Goal: Transaction & Acquisition: Purchase product/service

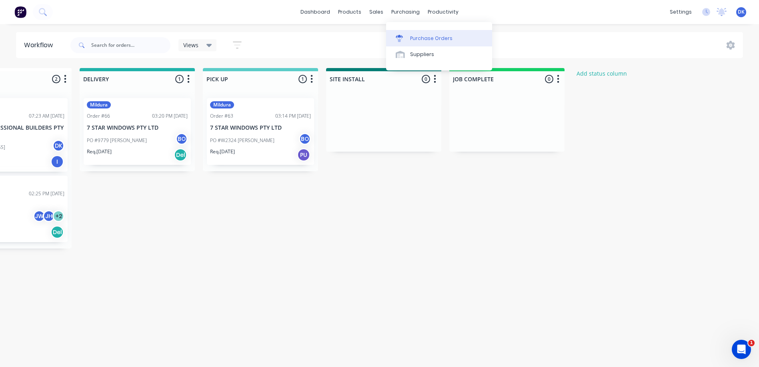
click at [413, 37] on div "Purchase Orders" at bounding box center [431, 38] width 42 height 7
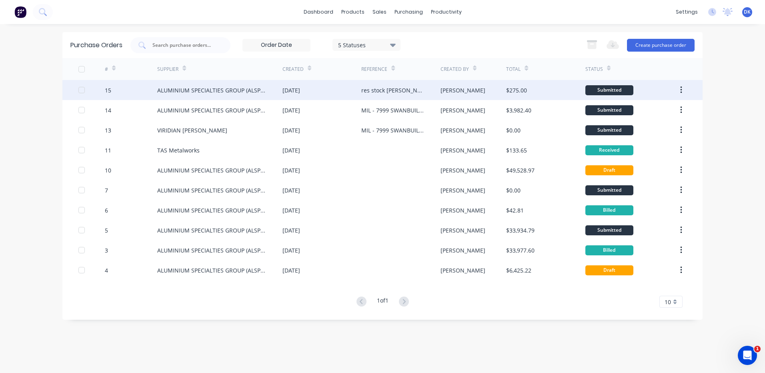
click at [351, 88] on div "[DATE]" at bounding box center [322, 90] width 79 height 20
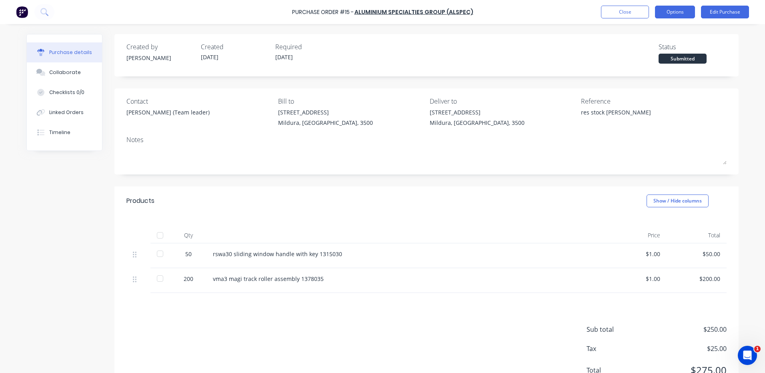
click at [676, 13] on button "Options" at bounding box center [675, 12] width 40 height 13
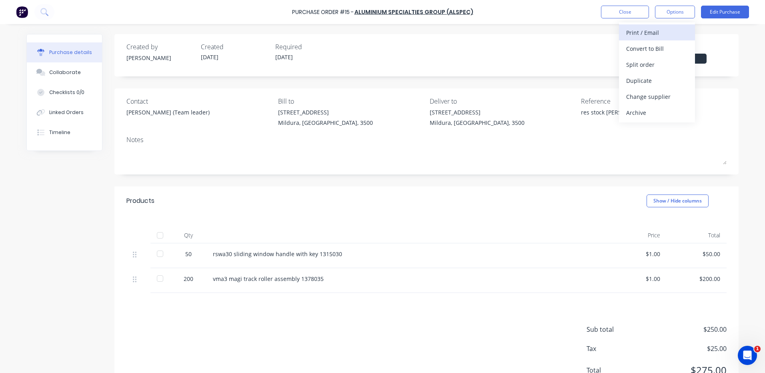
click at [638, 32] on div "Print / Email" at bounding box center [657, 33] width 62 height 12
click at [642, 64] on div "Without pricing" at bounding box center [657, 65] width 62 height 12
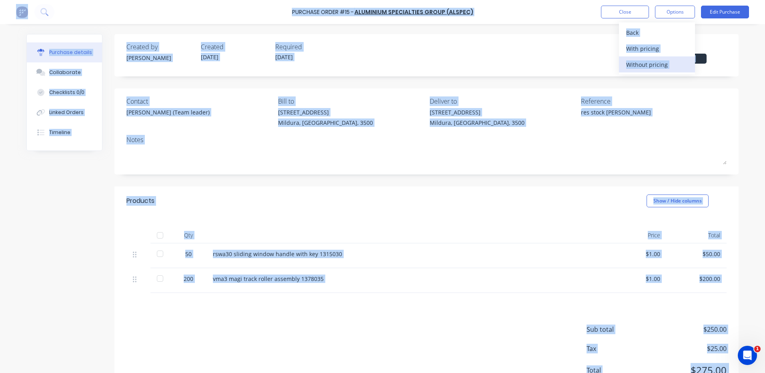
type textarea "x"
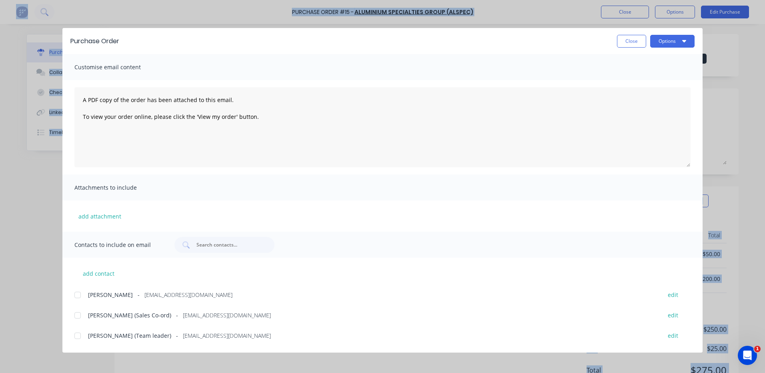
click at [642, 64] on div "Customise email content" at bounding box center [382, 67] width 640 height 26
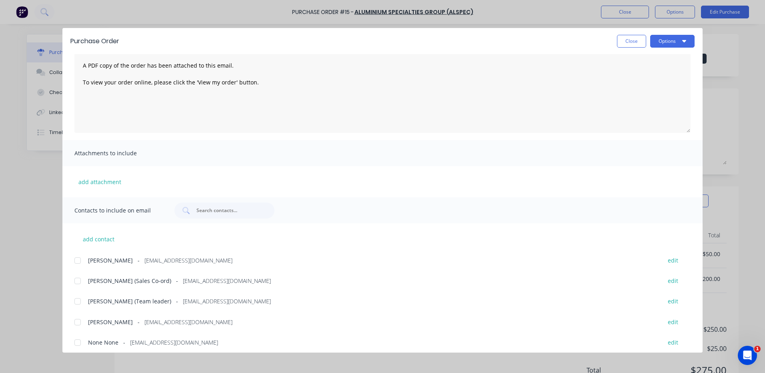
scroll to position [39, 0]
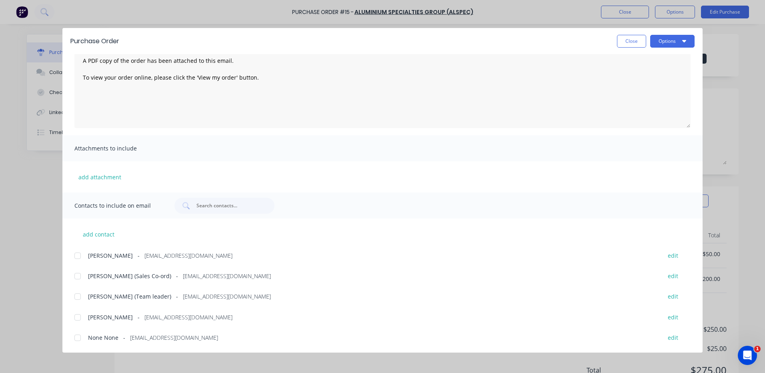
click at [77, 297] on div at bounding box center [78, 297] width 16 height 16
click at [211, 206] on input "text" at bounding box center [229, 206] width 66 height 8
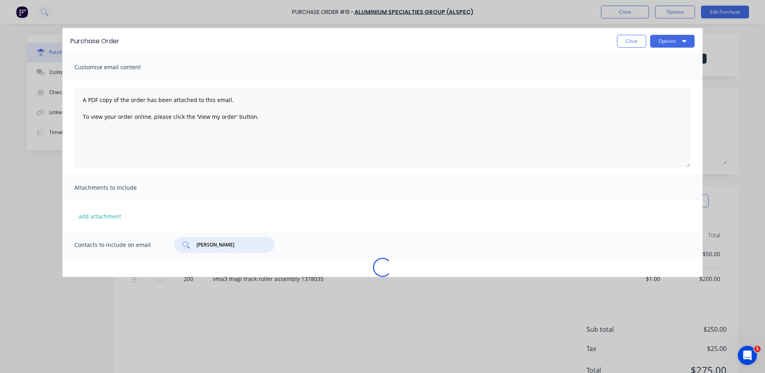
type input "[PERSON_NAME]"
type textarea "x"
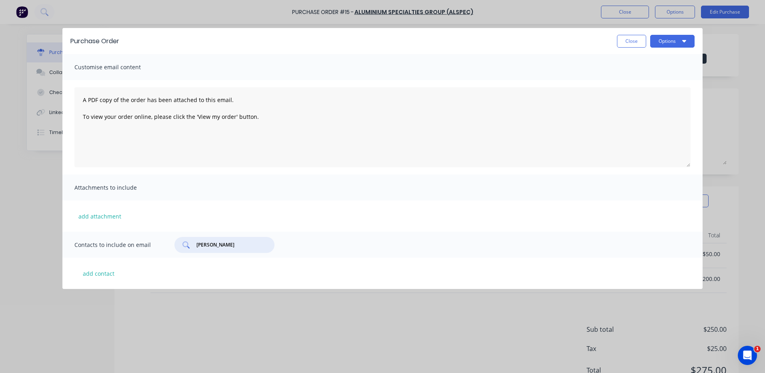
drag, startPoint x: 214, startPoint y: 247, endPoint x: 172, endPoint y: 245, distance: 42.1
click at [172, 245] on div "Contacts to include on email [PERSON_NAME]" at bounding box center [382, 245] width 640 height 26
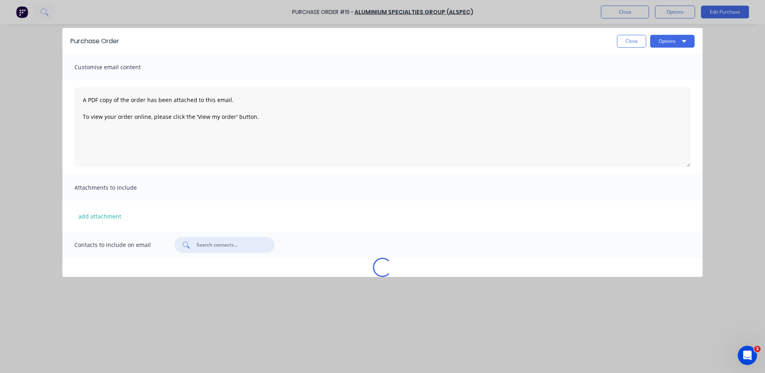
type textarea "x"
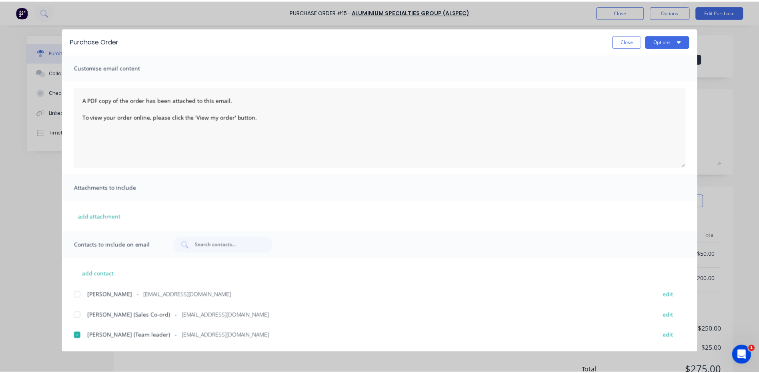
scroll to position [39, 0]
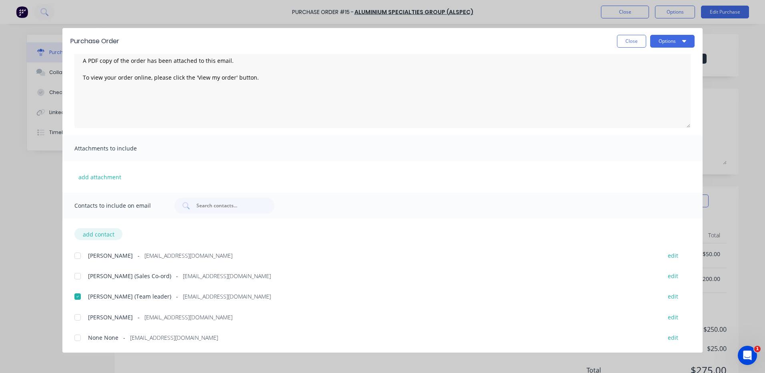
click at [97, 233] on button "add contact" at bounding box center [98, 234] width 48 height 12
select select "AU"
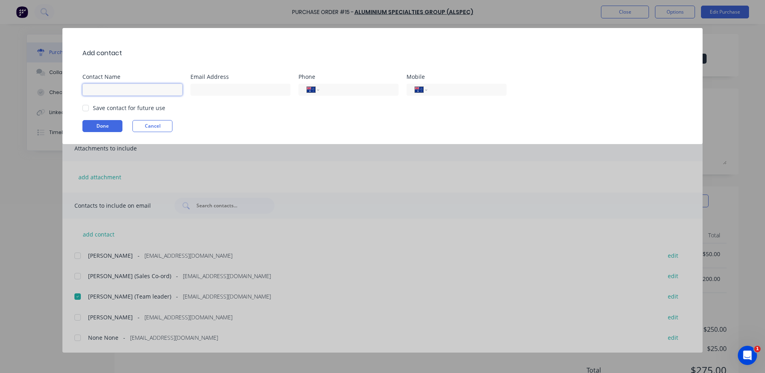
click at [116, 90] on input at bounding box center [132, 90] width 100 height 12
type input "[PERSON_NAME]"
type input "[EMAIL_ADDRESS][DOMAIN_NAME]"
type input "0458 550 749"
click at [102, 125] on button "Done" at bounding box center [102, 126] width 40 height 12
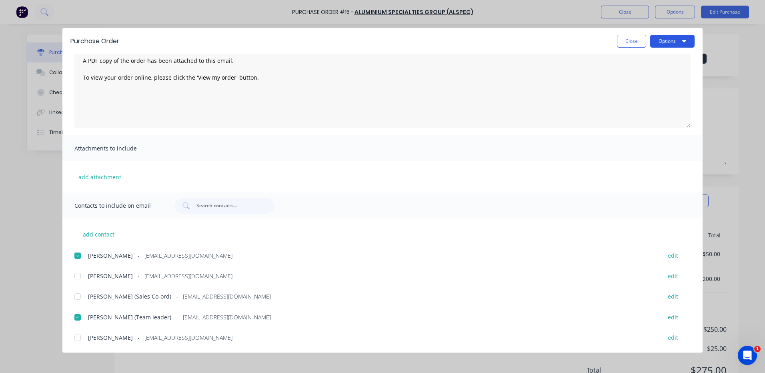
click at [678, 40] on button "Options" at bounding box center [672, 41] width 44 height 13
click at [630, 93] on div "Email" at bounding box center [657, 94] width 62 height 12
click at [719, 43] on div "Purchase Order Close Options Customise email content A PDF copy of the order ha…" at bounding box center [382, 186] width 765 height 373
click at [630, 39] on button "Close" at bounding box center [631, 41] width 29 height 13
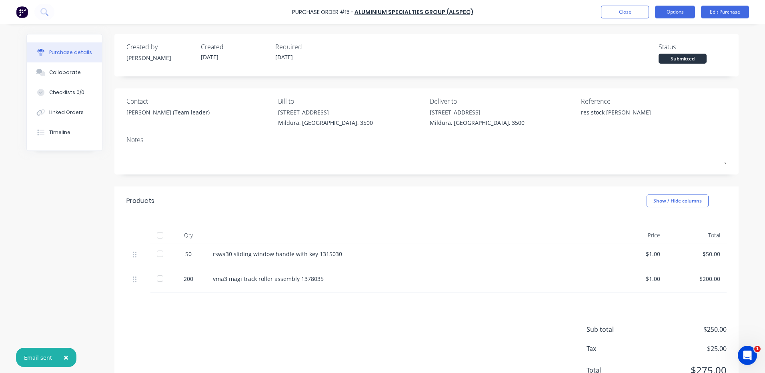
click at [676, 11] on button "Options" at bounding box center [675, 12] width 40 height 13
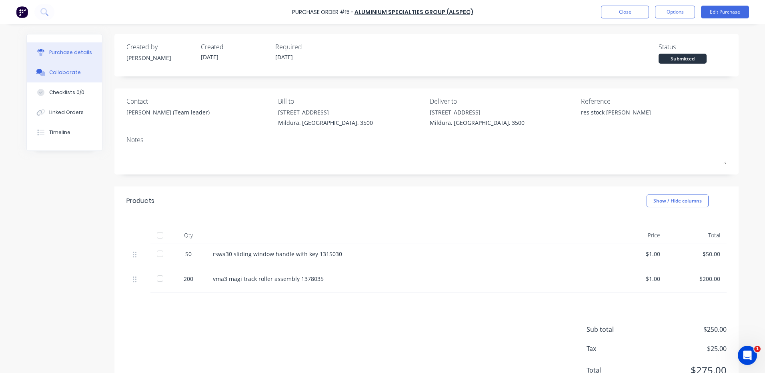
click at [54, 70] on div "Collaborate" at bounding box center [65, 72] width 32 height 7
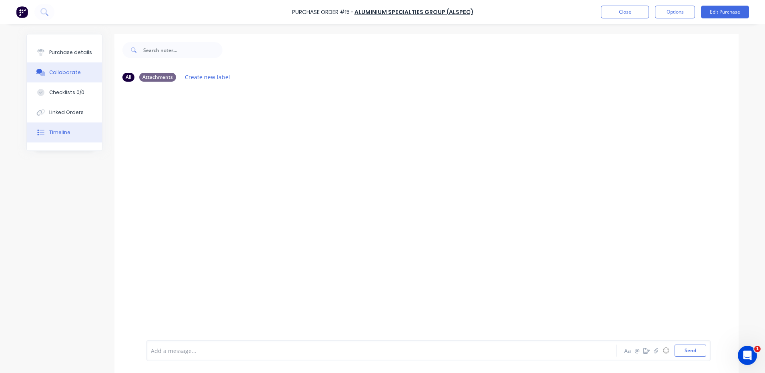
click at [52, 133] on div "Timeline" at bounding box center [59, 132] width 21 height 7
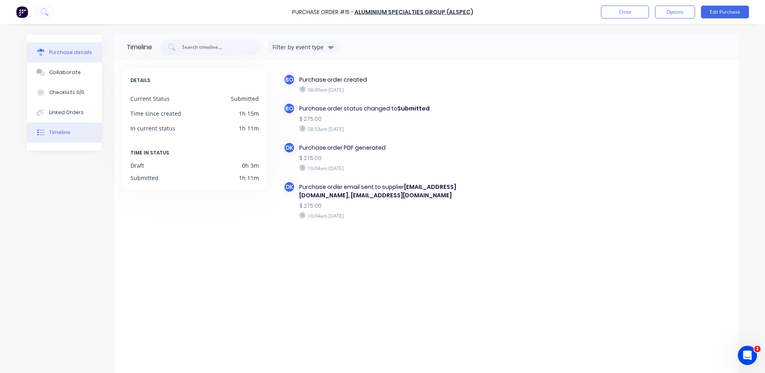
click at [57, 61] on button "Purchase details" at bounding box center [64, 52] width 75 height 20
type textarea "x"
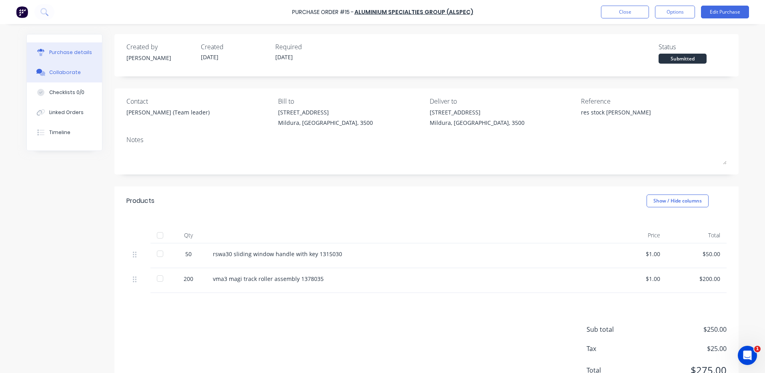
click at [53, 72] on div "Collaborate" at bounding box center [65, 72] width 32 height 7
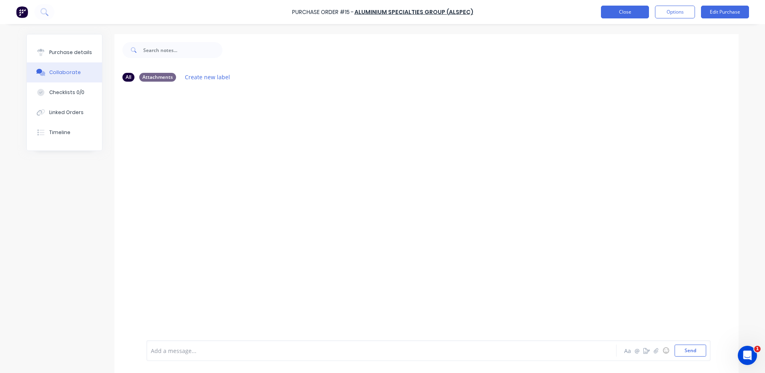
click at [638, 13] on button "Close" at bounding box center [625, 12] width 48 height 13
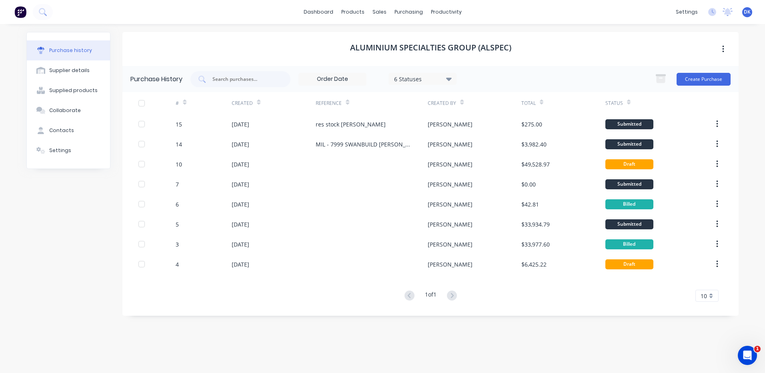
click at [19, 9] on img at bounding box center [20, 12] width 12 height 12
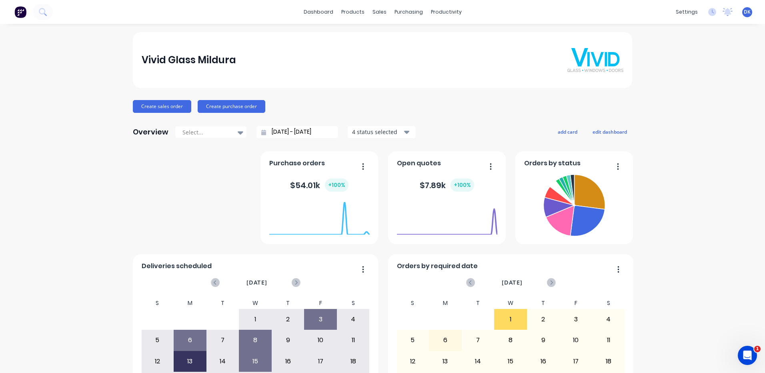
click at [387, 5] on div "dashboard products sales purchasing productivity dashboard products Product Cat…" at bounding box center [382, 12] width 765 height 24
click at [375, 11] on div "sales" at bounding box center [380, 12] width 22 height 12
click at [399, 38] on div "Sales Orders" at bounding box center [406, 38] width 33 height 7
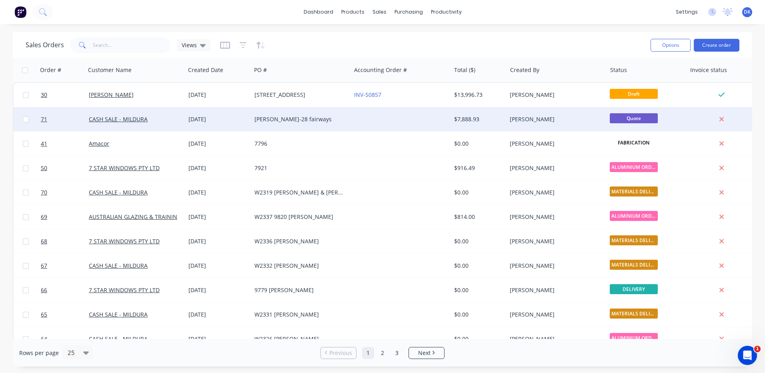
click at [263, 119] on div "[PERSON_NAME]-28 fairways" at bounding box center [299, 119] width 89 height 8
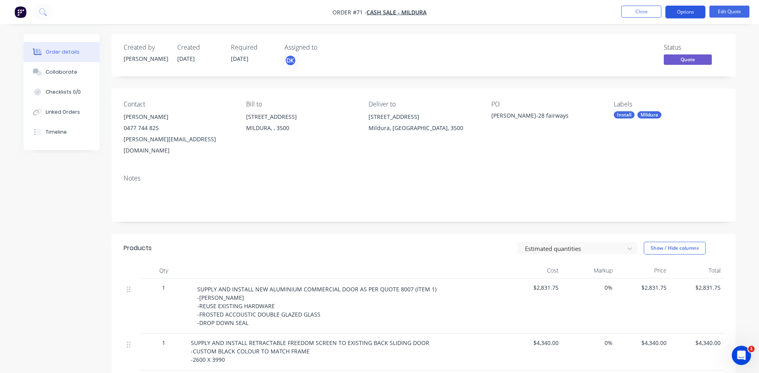
click at [689, 9] on button "Options" at bounding box center [686, 12] width 40 height 13
click at [728, 151] on div "Contact [PERSON_NAME] [PHONE_NUMBER] [PERSON_NAME][EMAIL_ADDRESS][DOMAIN_NAME] …" at bounding box center [424, 128] width 624 height 80
click at [650, 11] on button "Close" at bounding box center [642, 12] width 40 height 12
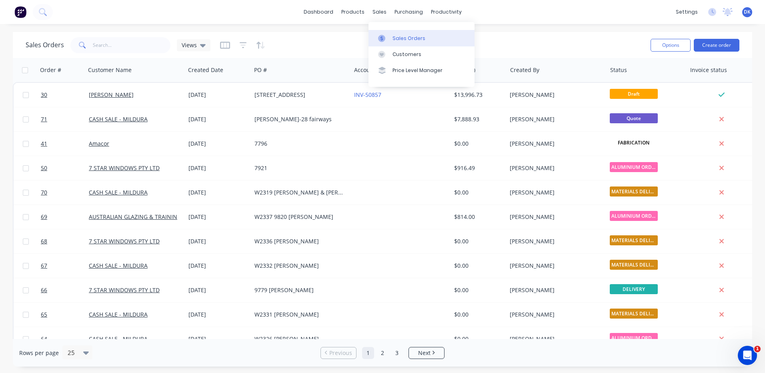
click at [400, 39] on div "Sales Orders" at bounding box center [409, 38] width 33 height 7
click at [716, 48] on button "Create order" at bounding box center [717, 45] width 46 height 13
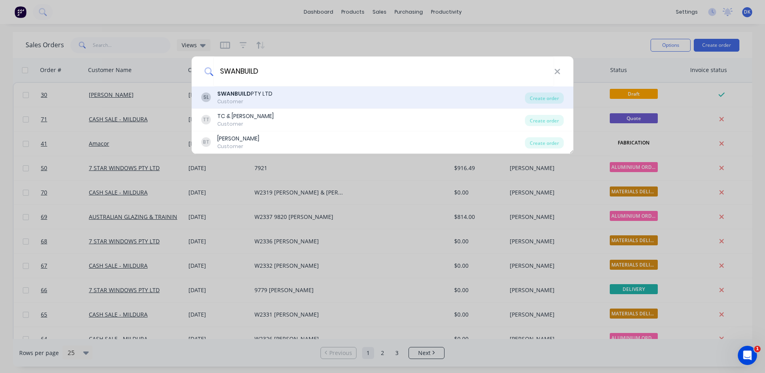
type input "SWANBUILD"
click at [225, 101] on div "Customer" at bounding box center [244, 101] width 55 height 7
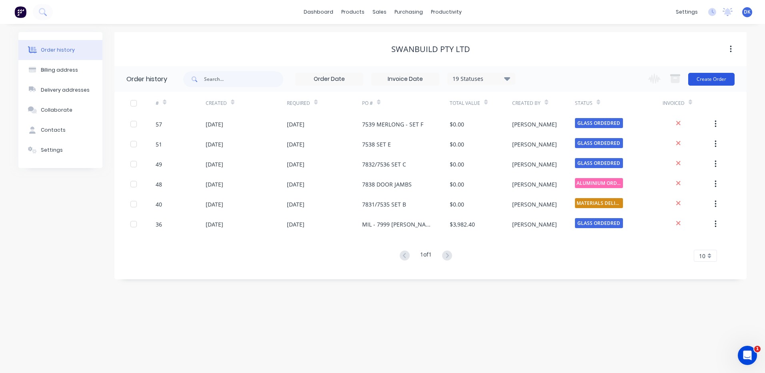
click at [710, 80] on button "Create Order" at bounding box center [711, 79] width 46 height 13
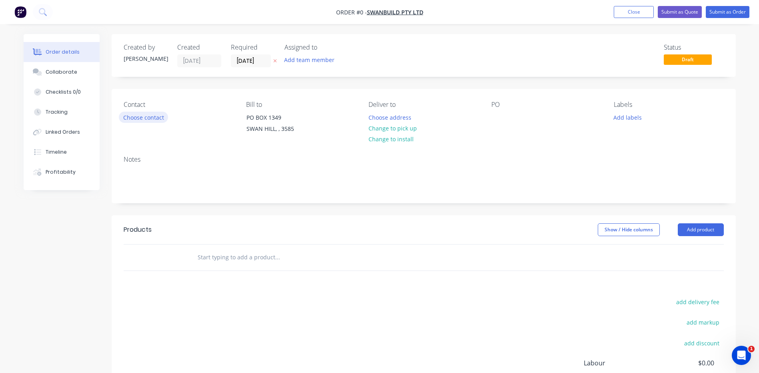
click at [143, 118] on button "Choose contact" at bounding box center [143, 117] width 49 height 11
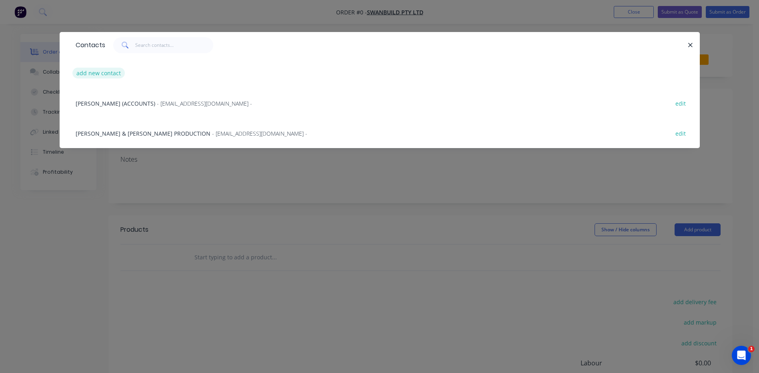
click at [96, 74] on button "add new contact" at bounding box center [98, 73] width 53 height 11
select select "AU"
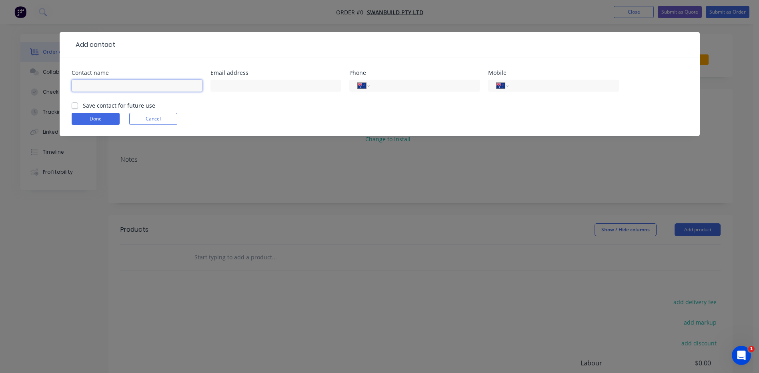
click at [92, 84] on input "text" at bounding box center [137, 86] width 131 height 12
type input "[PERSON_NAME]"
click at [228, 87] on input "text" at bounding box center [276, 86] width 131 height 12
type input "[PERSON_NAME]"
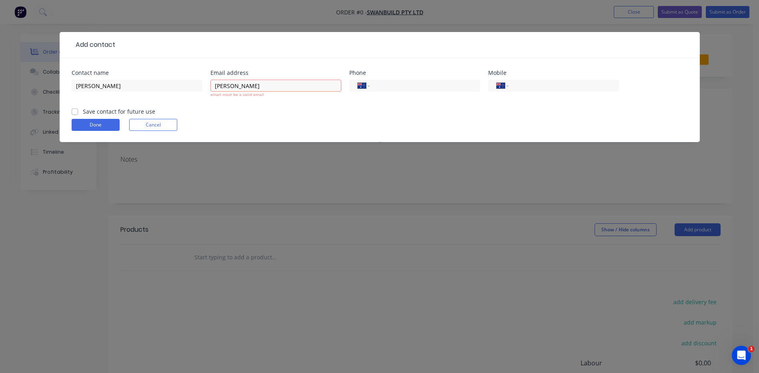
click at [74, 107] on form "Contact name [PERSON_NAME] Email address [PERSON_NAME] email must be a valid em…" at bounding box center [380, 106] width 616 height 72
click at [263, 156] on div "Add contact Contact name [PERSON_NAME] Email address [PERSON_NAME] email must b…" at bounding box center [379, 186] width 759 height 373
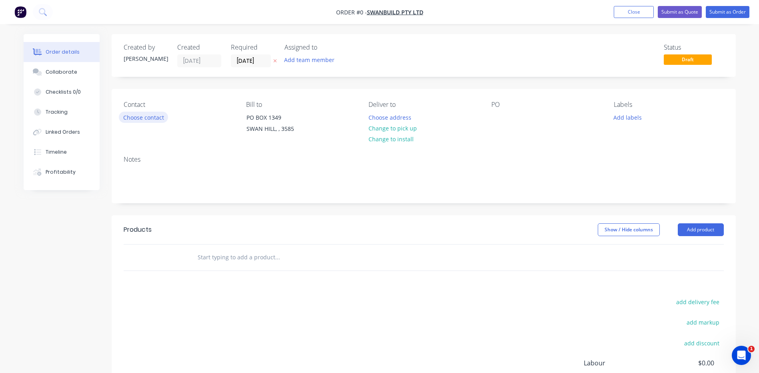
click at [148, 116] on button "Choose contact" at bounding box center [143, 117] width 49 height 11
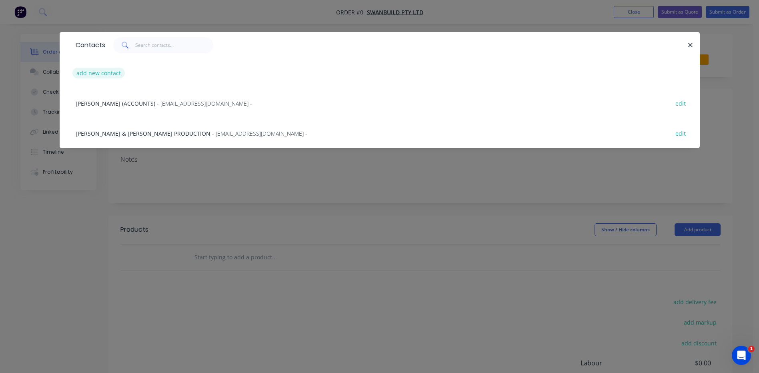
click at [95, 72] on button "add new contact" at bounding box center [98, 73] width 53 height 11
select select "AU"
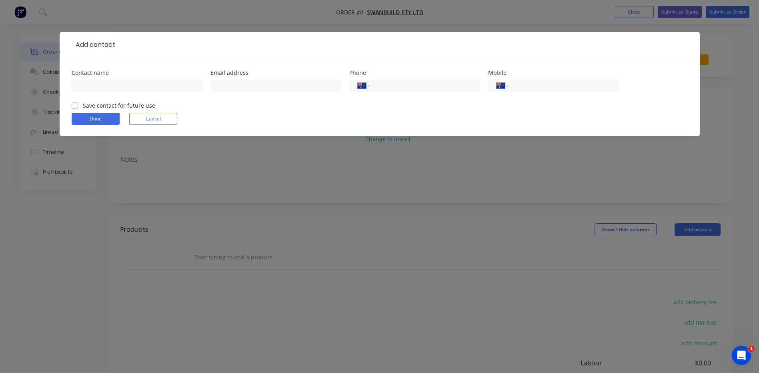
click at [83, 105] on label "Save contact for future use" at bounding box center [119, 105] width 72 height 8
click at [74, 105] on input "Save contact for future use" at bounding box center [75, 105] width 6 height 8
checkbox input "true"
click at [90, 83] on input "text" at bounding box center [137, 86] width 131 height 12
type input "[PERSON_NAME]"
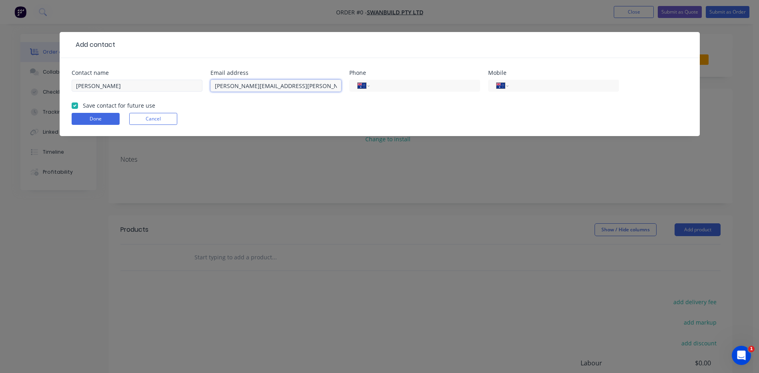
type input "[PERSON_NAME][EMAIL_ADDRESS][PERSON_NAME][DOMAIN_NAME]"
click at [114, 87] on input "[PERSON_NAME]" at bounding box center [137, 86] width 131 height 12
type input "[PERSON_NAME]"
click at [526, 85] on input "tel" at bounding box center [562, 85] width 96 height 9
type input "0400 181 082"
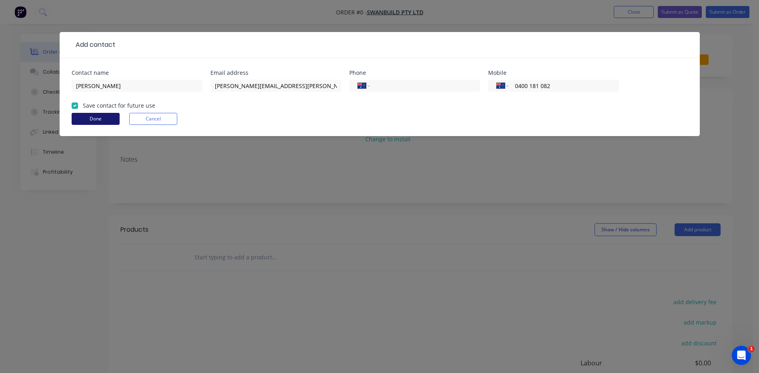
click at [99, 114] on button "Done" at bounding box center [96, 119] width 48 height 12
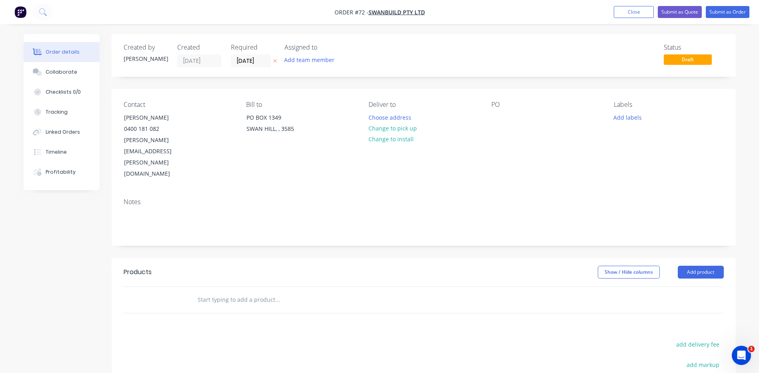
click at [492, 107] on div "PO" at bounding box center [546, 105] width 110 height 8
click at [499, 102] on div "PO" at bounding box center [546, 105] width 110 height 8
click at [493, 117] on div at bounding box center [497, 118] width 13 height 12
click at [382, 116] on button "Choose address" at bounding box center [389, 117] width 51 height 11
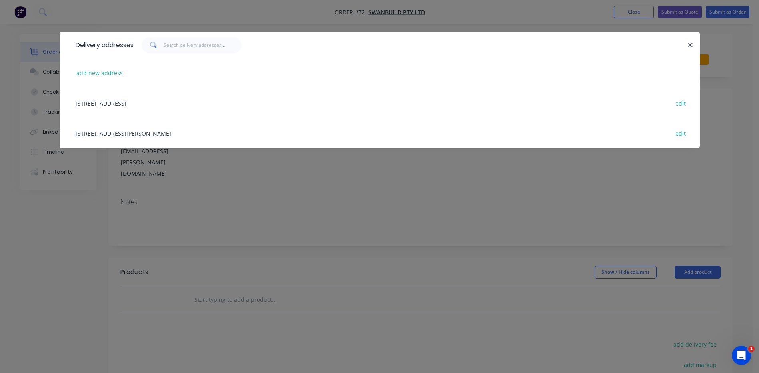
click at [131, 134] on div "[STREET_ADDRESS][PERSON_NAME] edit" at bounding box center [380, 133] width 616 height 30
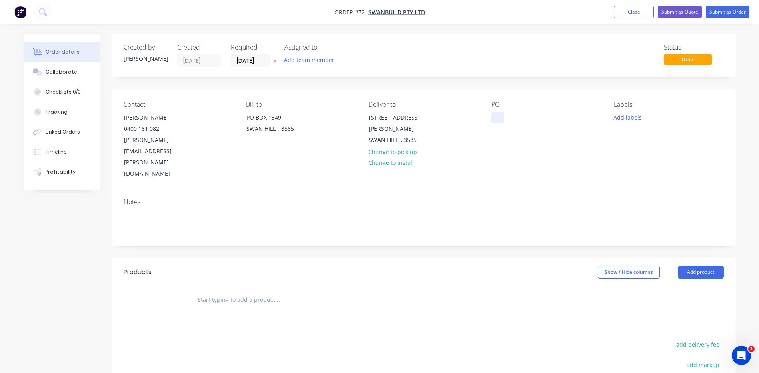
click at [497, 118] on div at bounding box center [497, 118] width 13 height 12
click at [626, 120] on button "Add labels" at bounding box center [628, 117] width 37 height 11
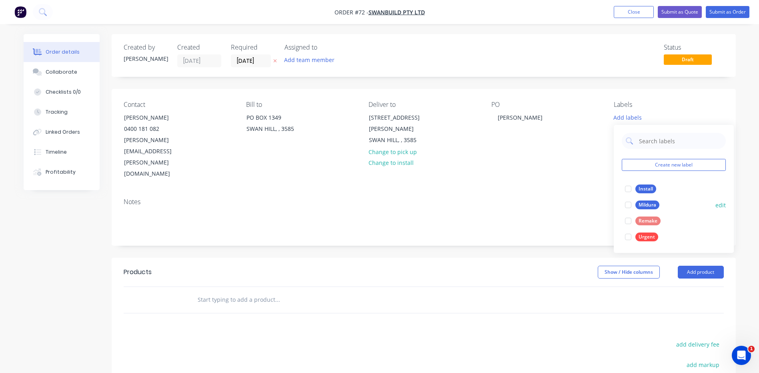
click at [648, 203] on div "Mildura" at bounding box center [648, 205] width 24 height 9
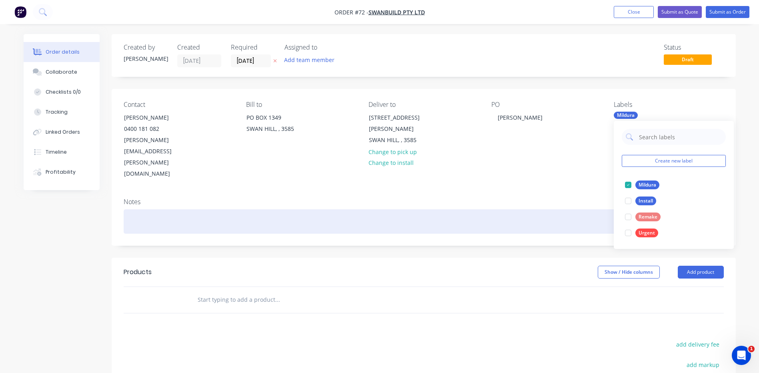
click at [468, 209] on div at bounding box center [424, 221] width 600 height 24
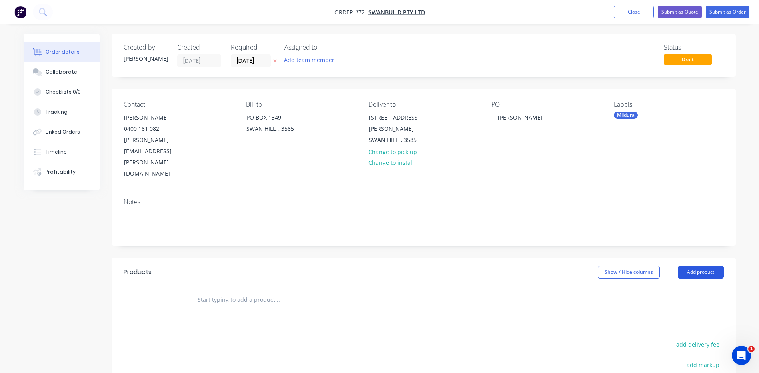
click at [696, 266] on button "Add product" at bounding box center [701, 272] width 46 height 13
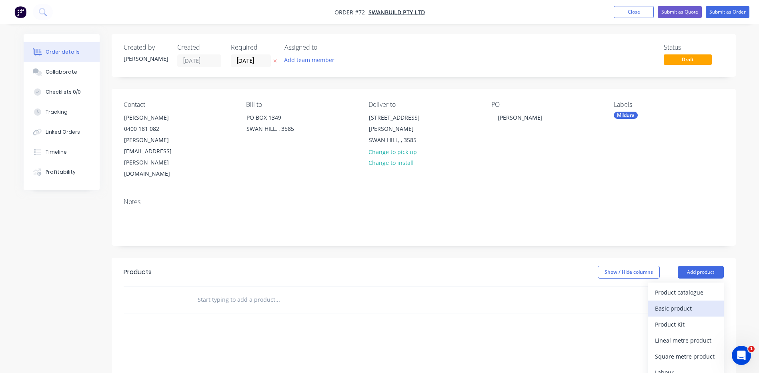
click at [670, 303] on div "Basic product" at bounding box center [686, 309] width 62 height 12
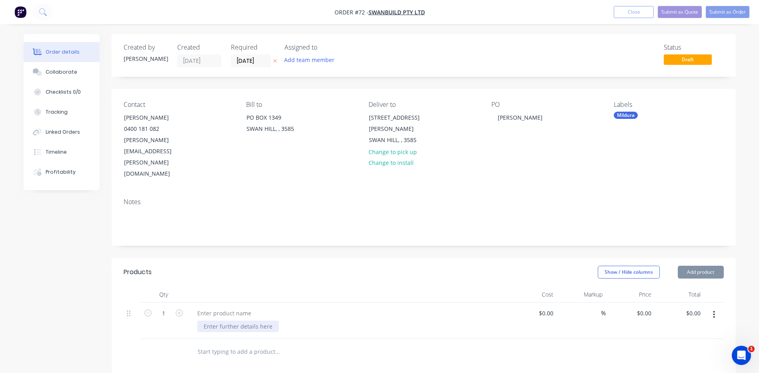
click at [227, 321] on div at bounding box center [238, 327] width 82 height 12
click at [215, 321] on div at bounding box center [238, 327] width 82 height 12
